Goal: Complete application form

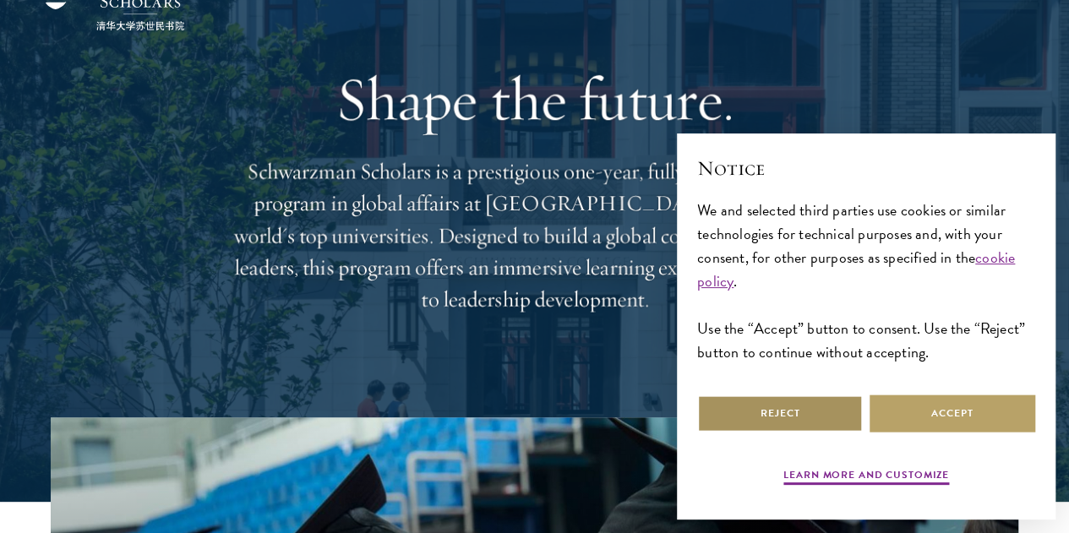
click at [786, 404] on button "Reject" at bounding box center [780, 414] width 166 height 38
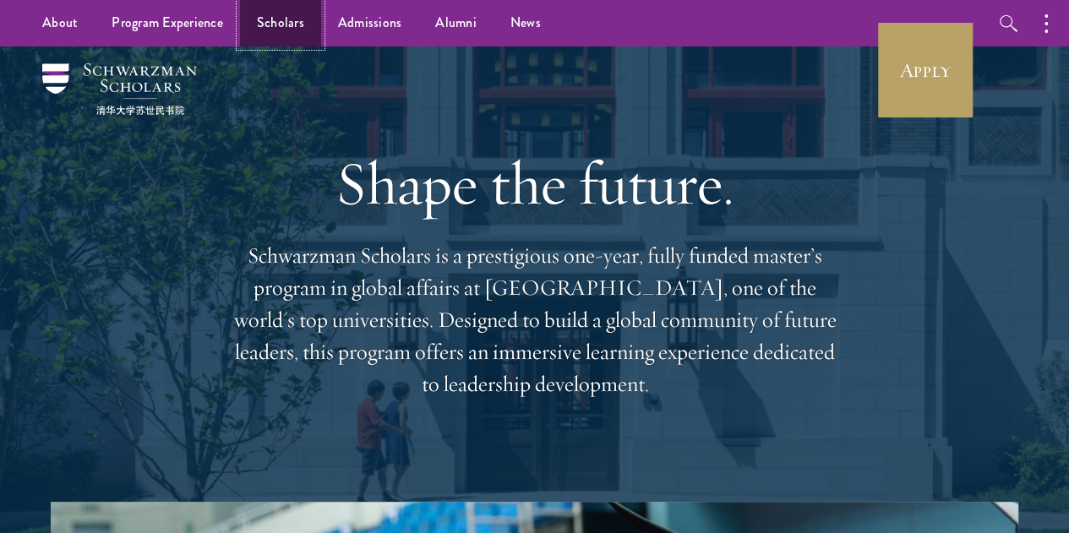
click at [254, 17] on link "Scholars" at bounding box center [280, 23] width 81 height 46
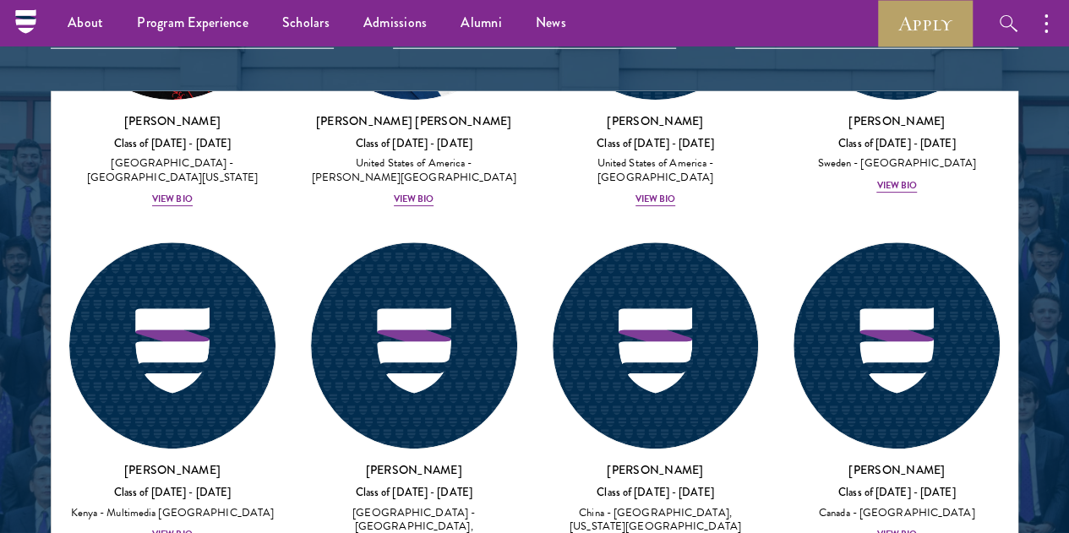
scroll to position [3550, 0]
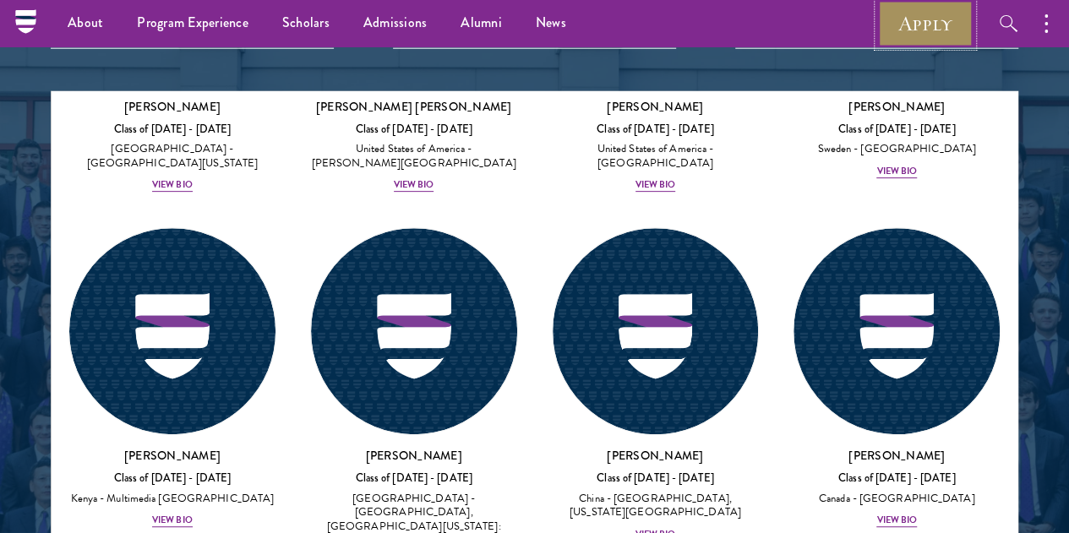
click at [948, 27] on link "Apply" at bounding box center [925, 23] width 95 height 46
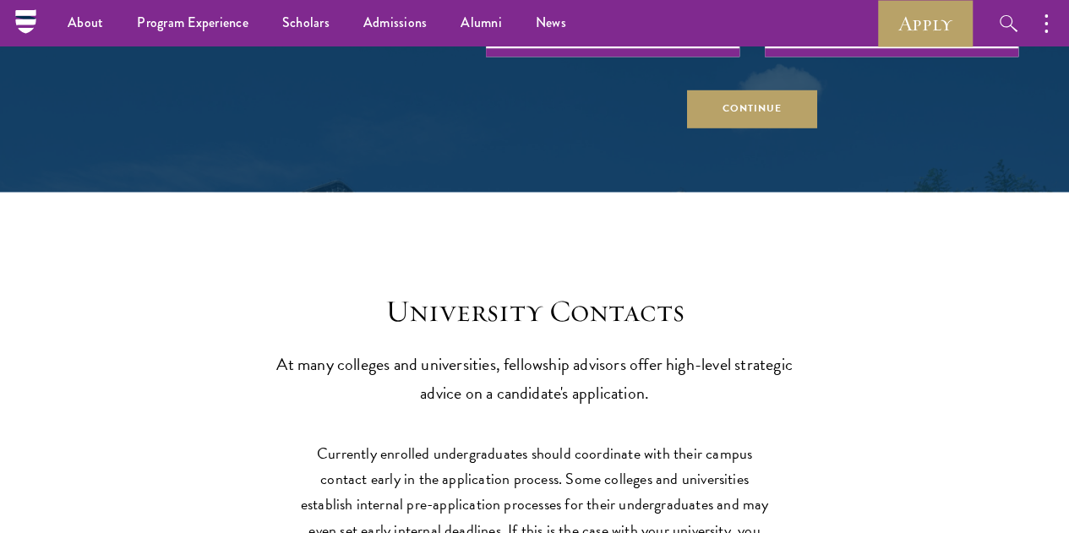
scroll to position [7016, 0]
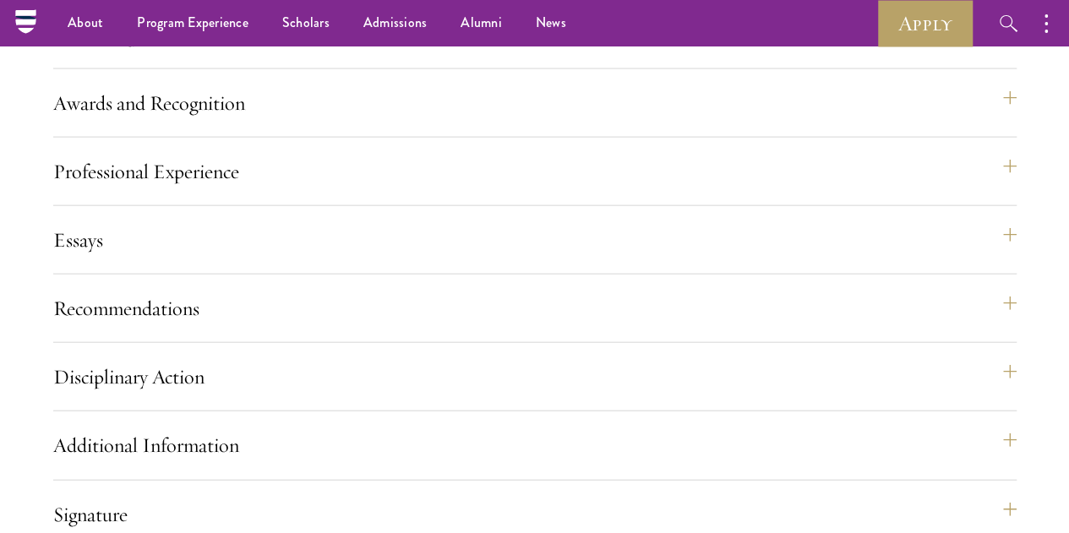
scroll to position [1782, 0]
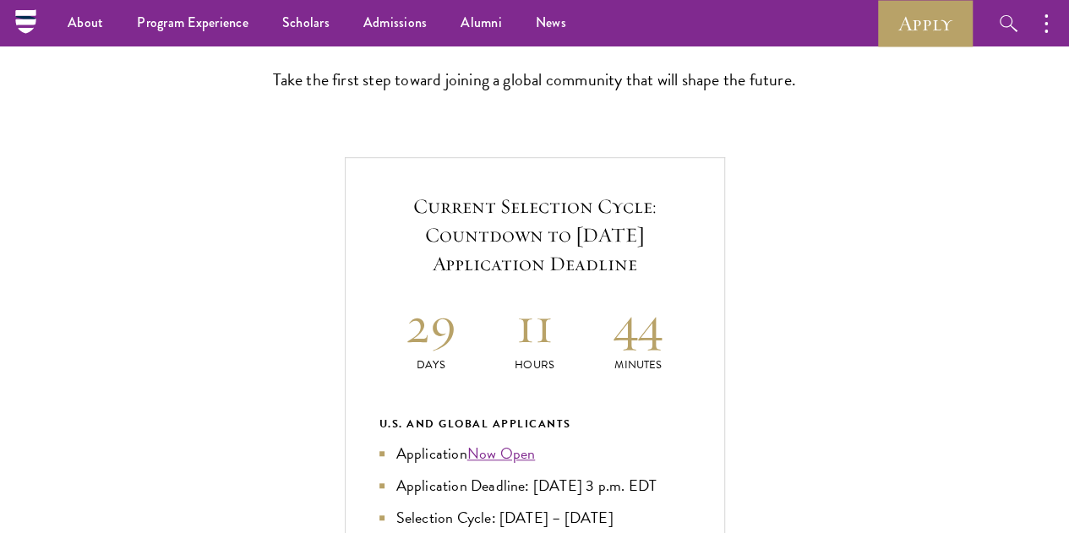
scroll to position [423, 0]
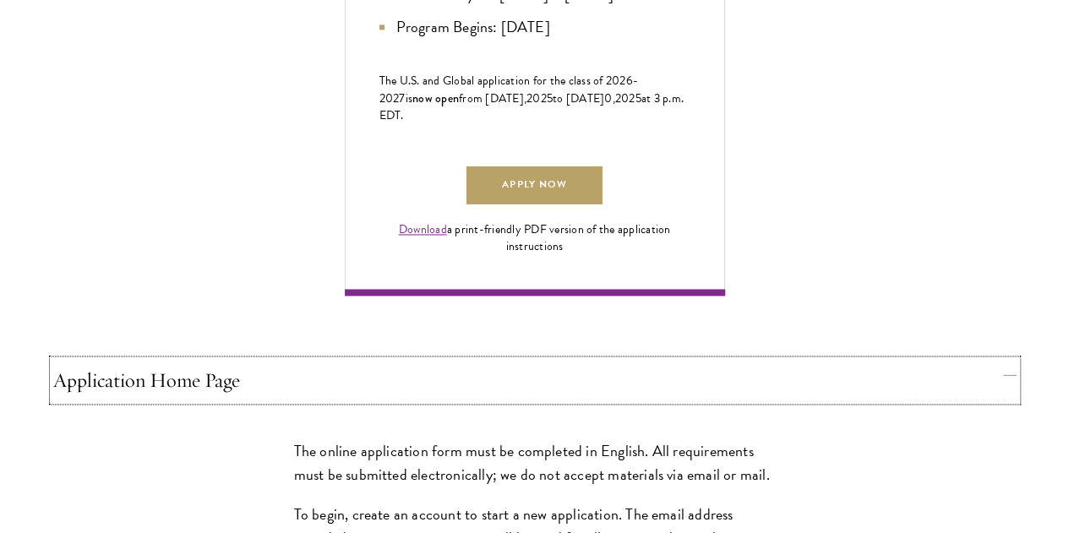
scroll to position [1268, 0]
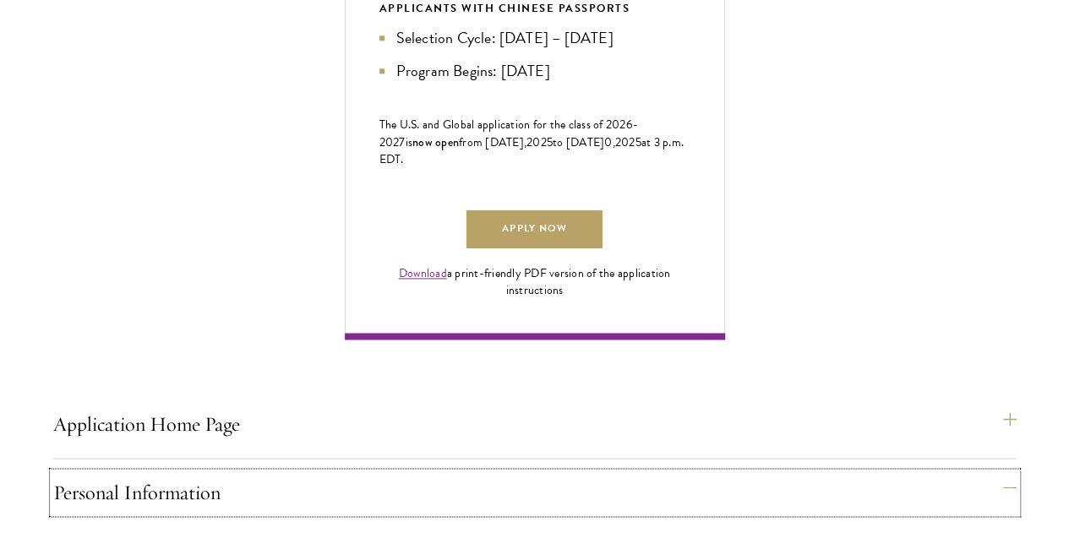
scroll to position [1183, 0]
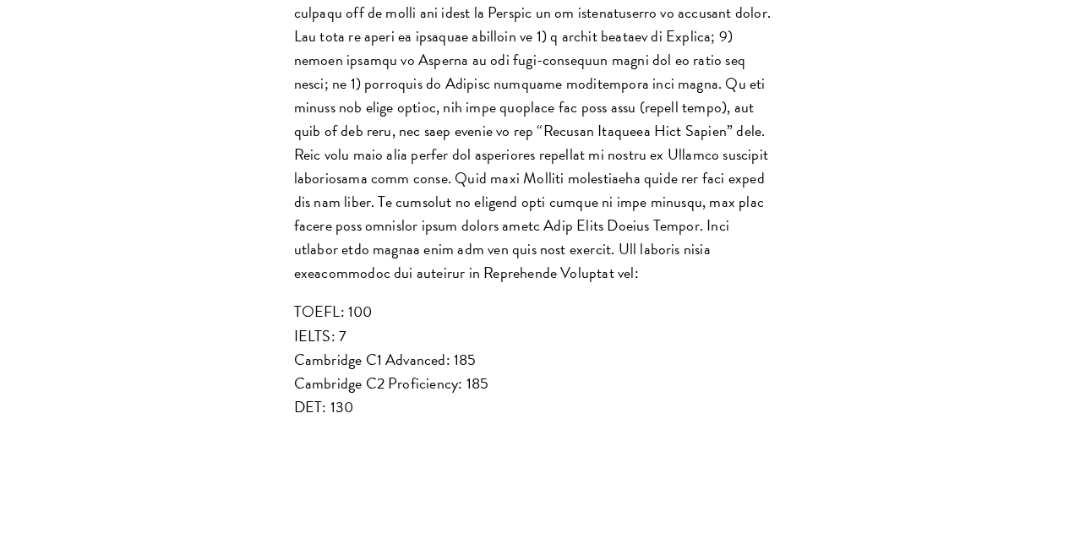
scroll to position [2029, 0]
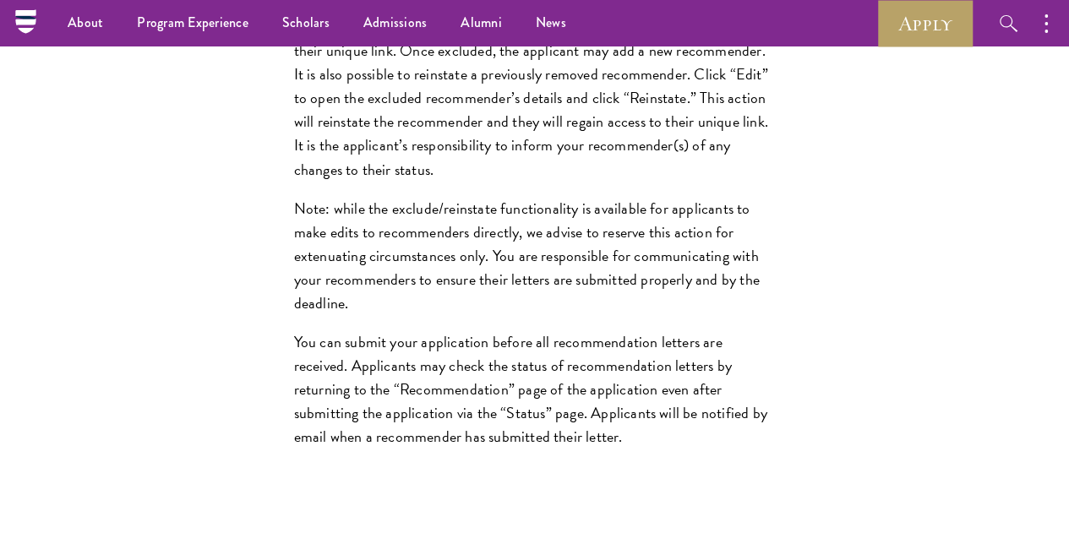
scroll to position [2664, 0]
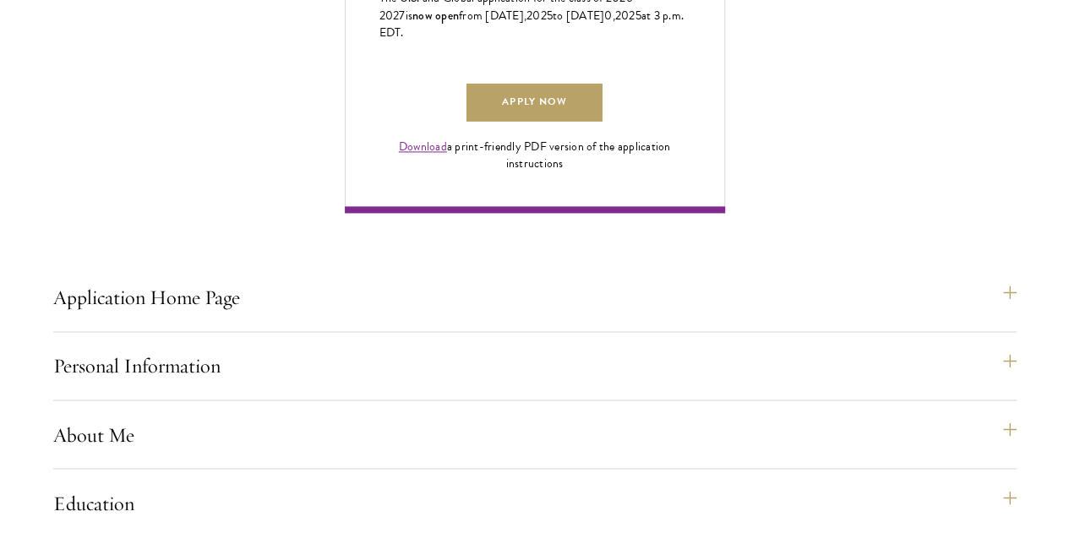
scroll to position [1227, 0]
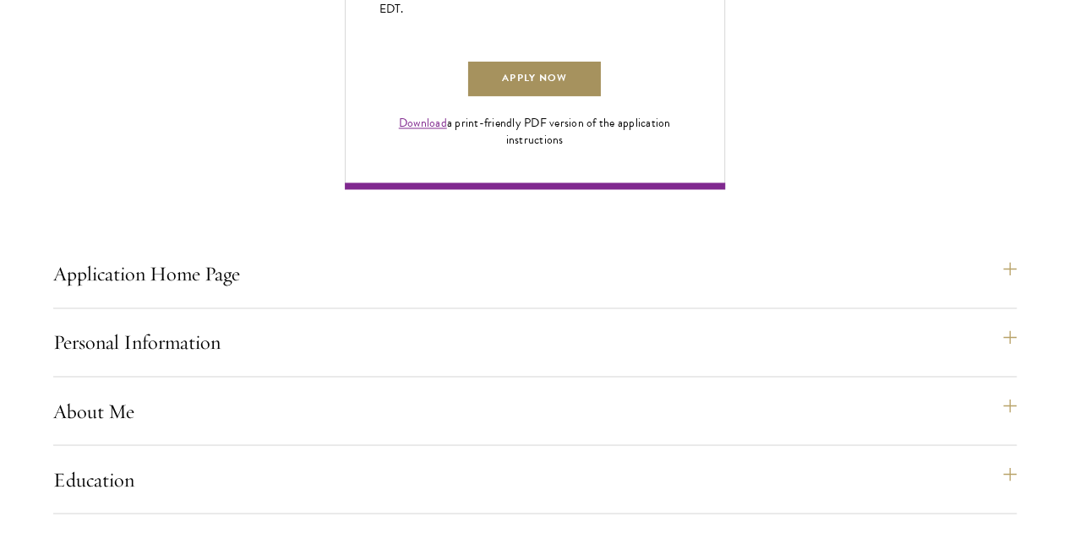
click at [602, 98] on link "Apply Now" at bounding box center [534, 79] width 135 height 38
